Goal: Check status: Check status

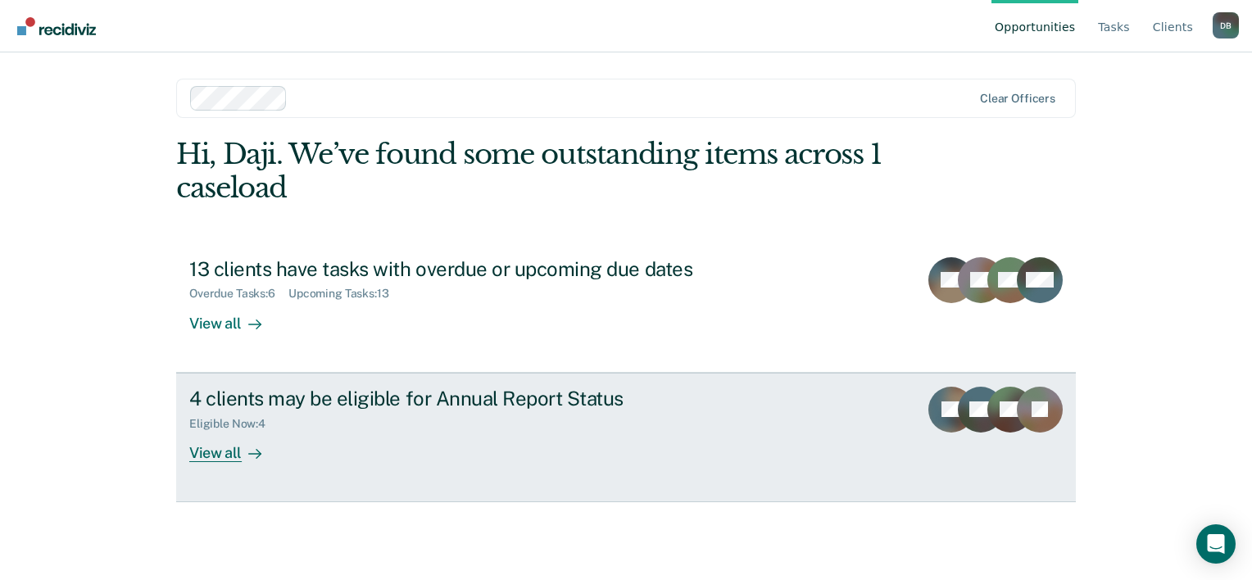
drag, startPoint x: 0, startPoint y: 0, endPoint x: 613, endPoint y: 413, distance: 739.2
click at [613, 413] on div "Eligible Now : 4" at bounding box center [476, 421] width 575 height 20
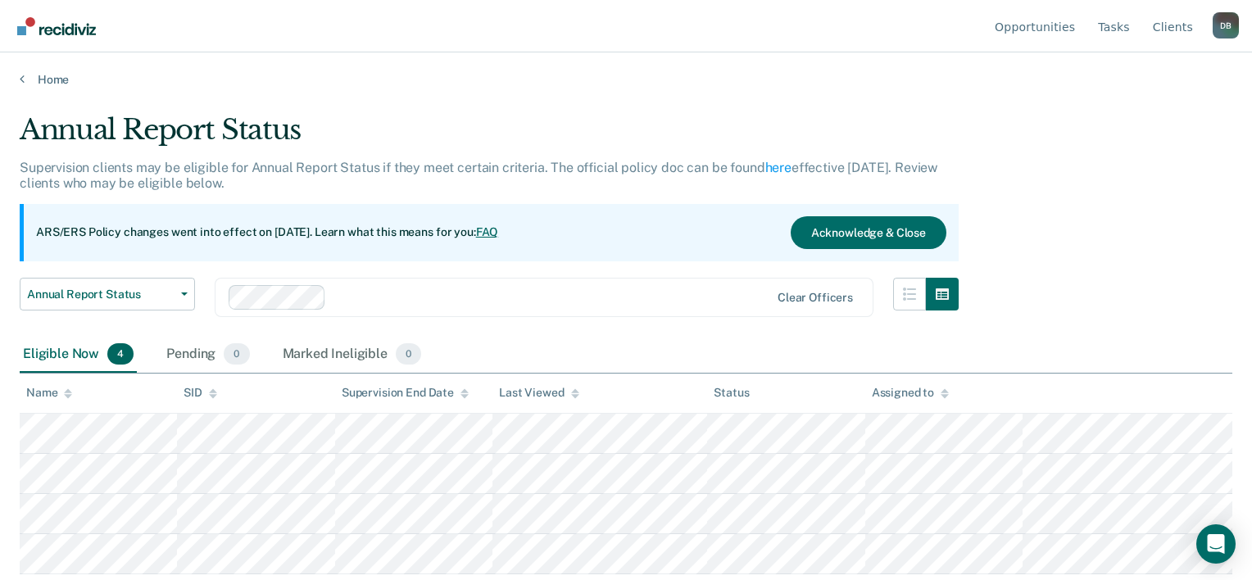
click at [961, 125] on div "Annual Report Status Supervision clients may be eligible for Annual Report Stat…" at bounding box center [626, 285] width 1213 height 344
